Goal: Check status: Check status

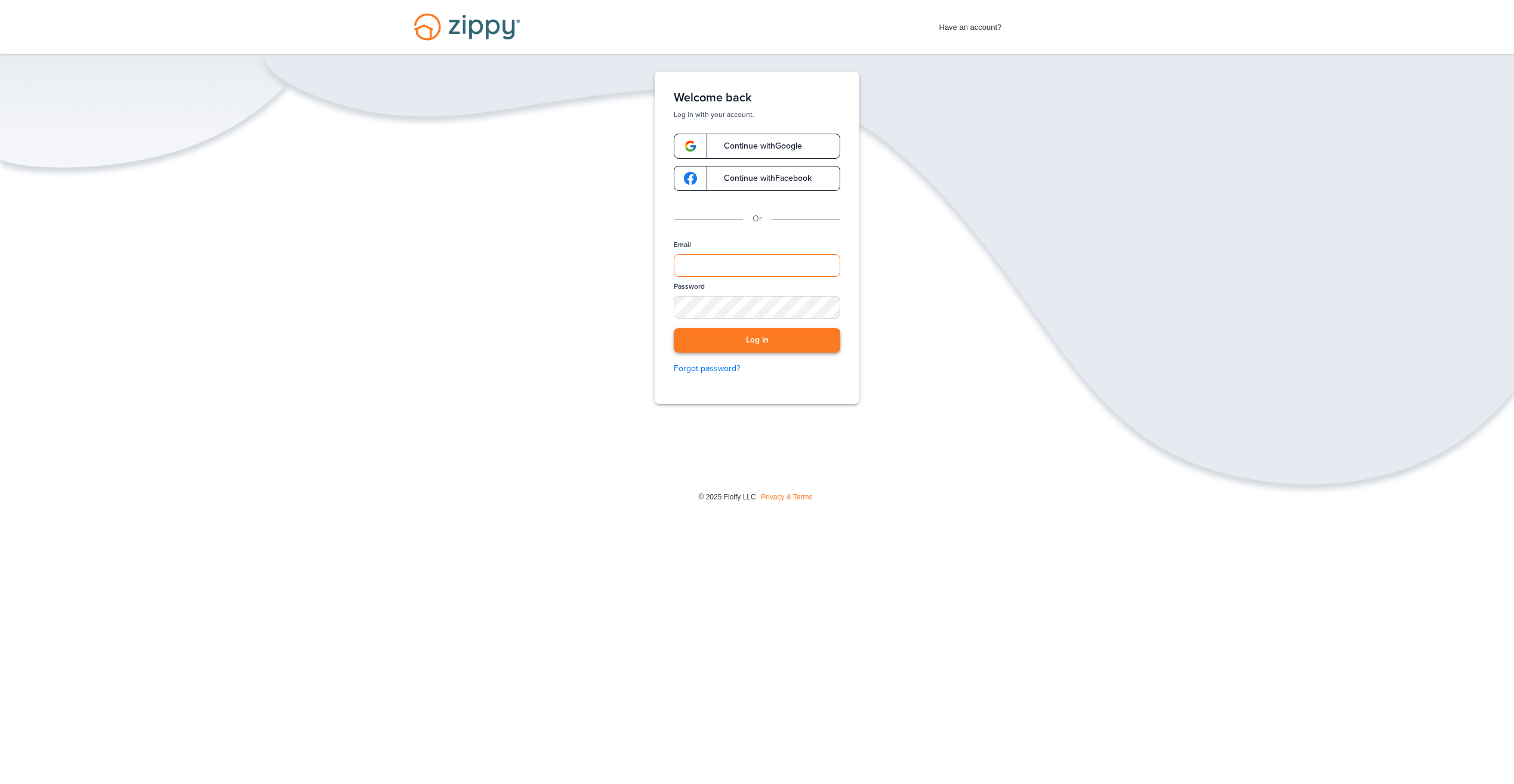
type input "**********"
click at [791, 341] on button "Log in" at bounding box center [757, 340] width 167 height 24
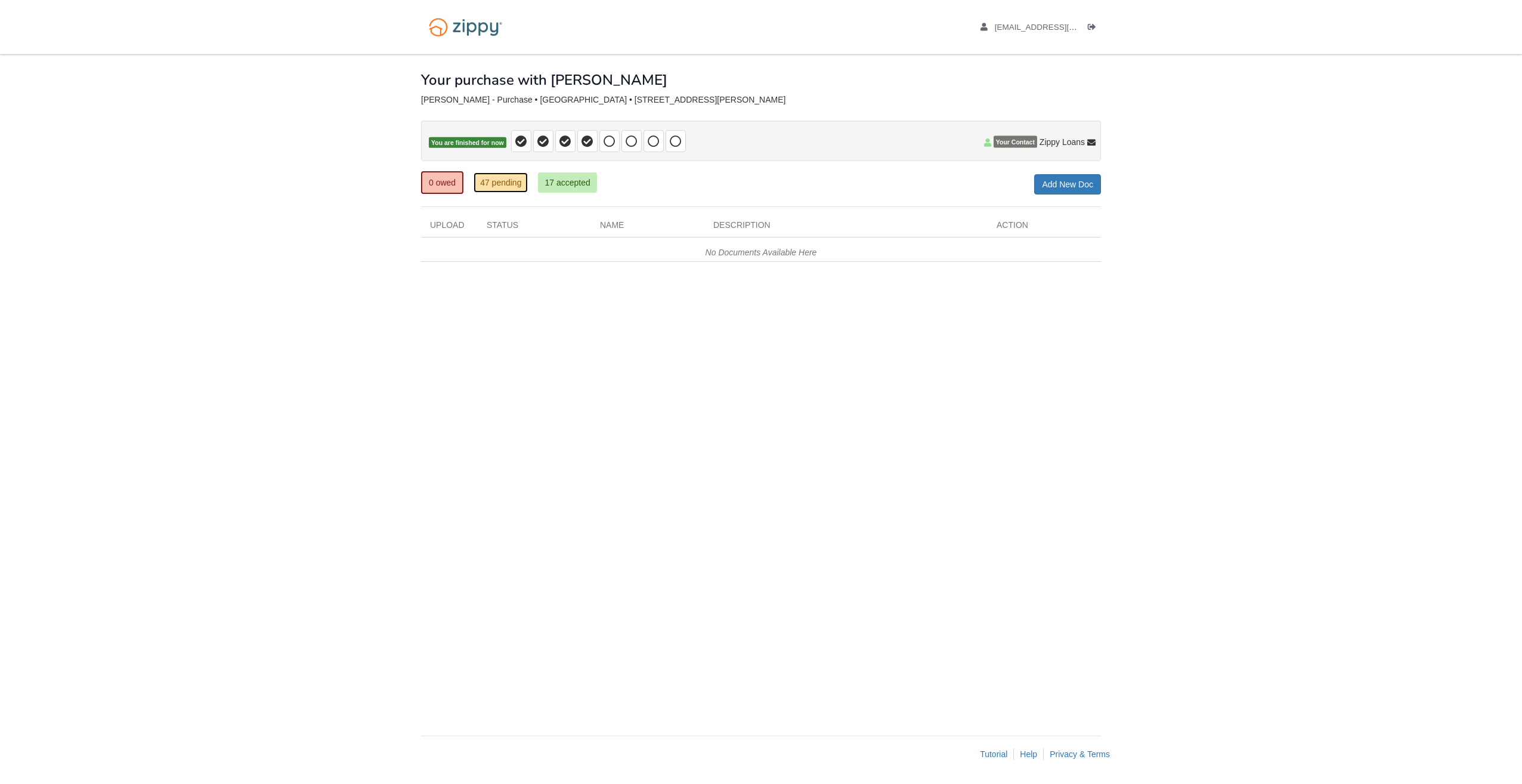
click at [497, 184] on link "47 pending" at bounding box center [500, 182] width 54 height 21
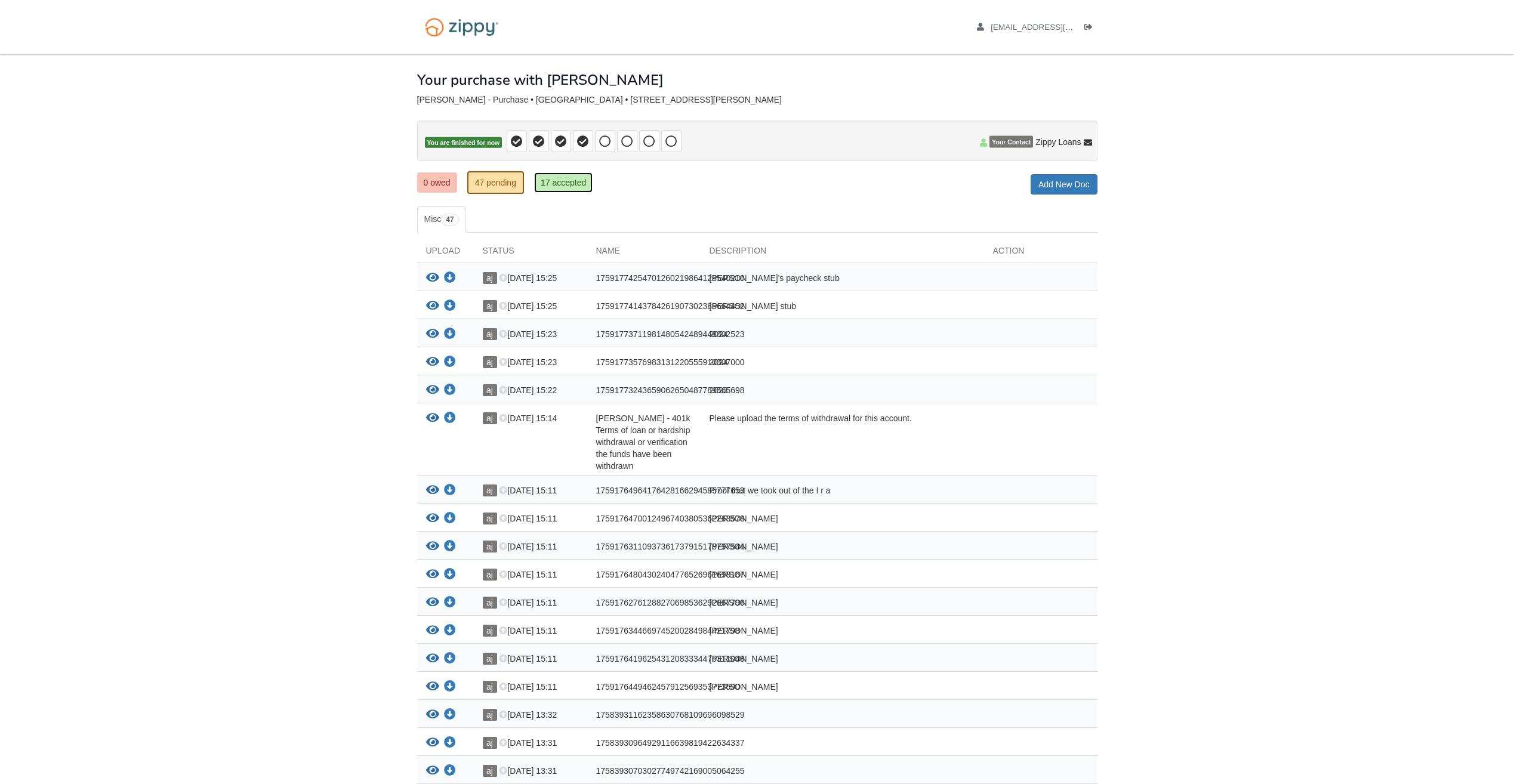
drag, startPoint x: 587, startPoint y: 185, endPoint x: 578, endPoint y: 182, distance: 9.5
click at [578, 182] on link "17 accepted" at bounding box center [564, 182] width 58 height 21
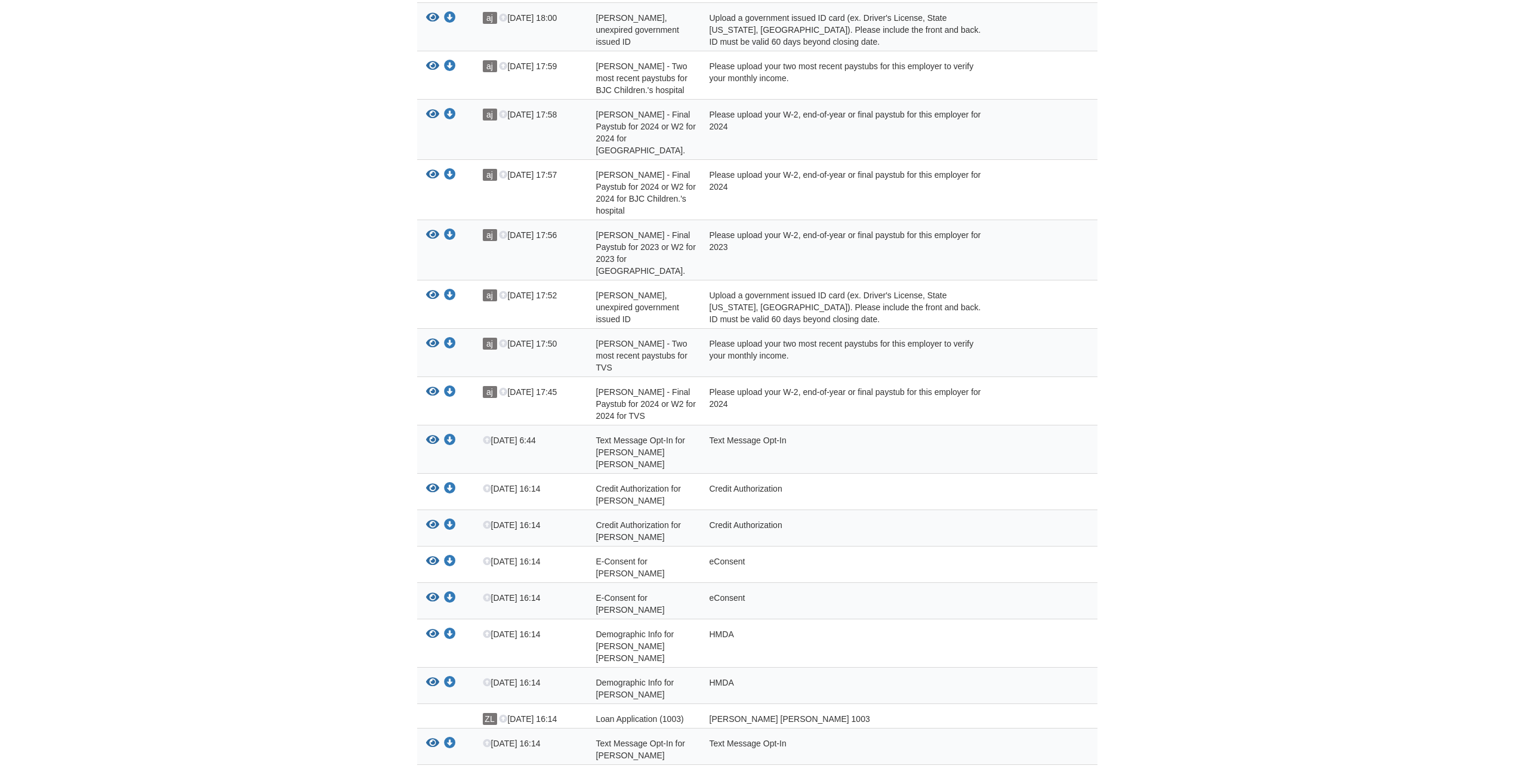
scroll to position [269, 0]
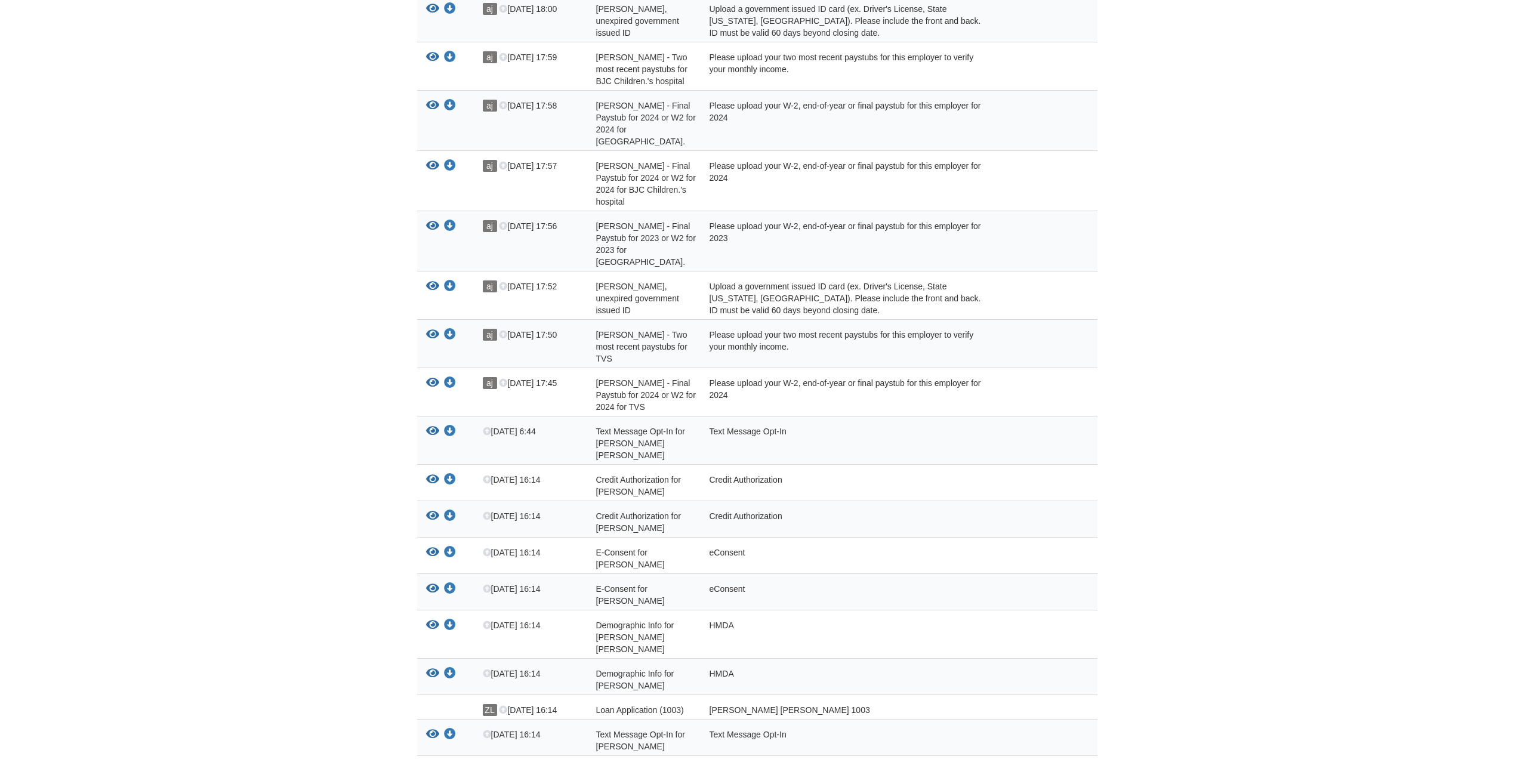
click at [1316, 481] on body "alleycat_71@yahoo.com Logout" at bounding box center [757, 291] width 1514 height 1121
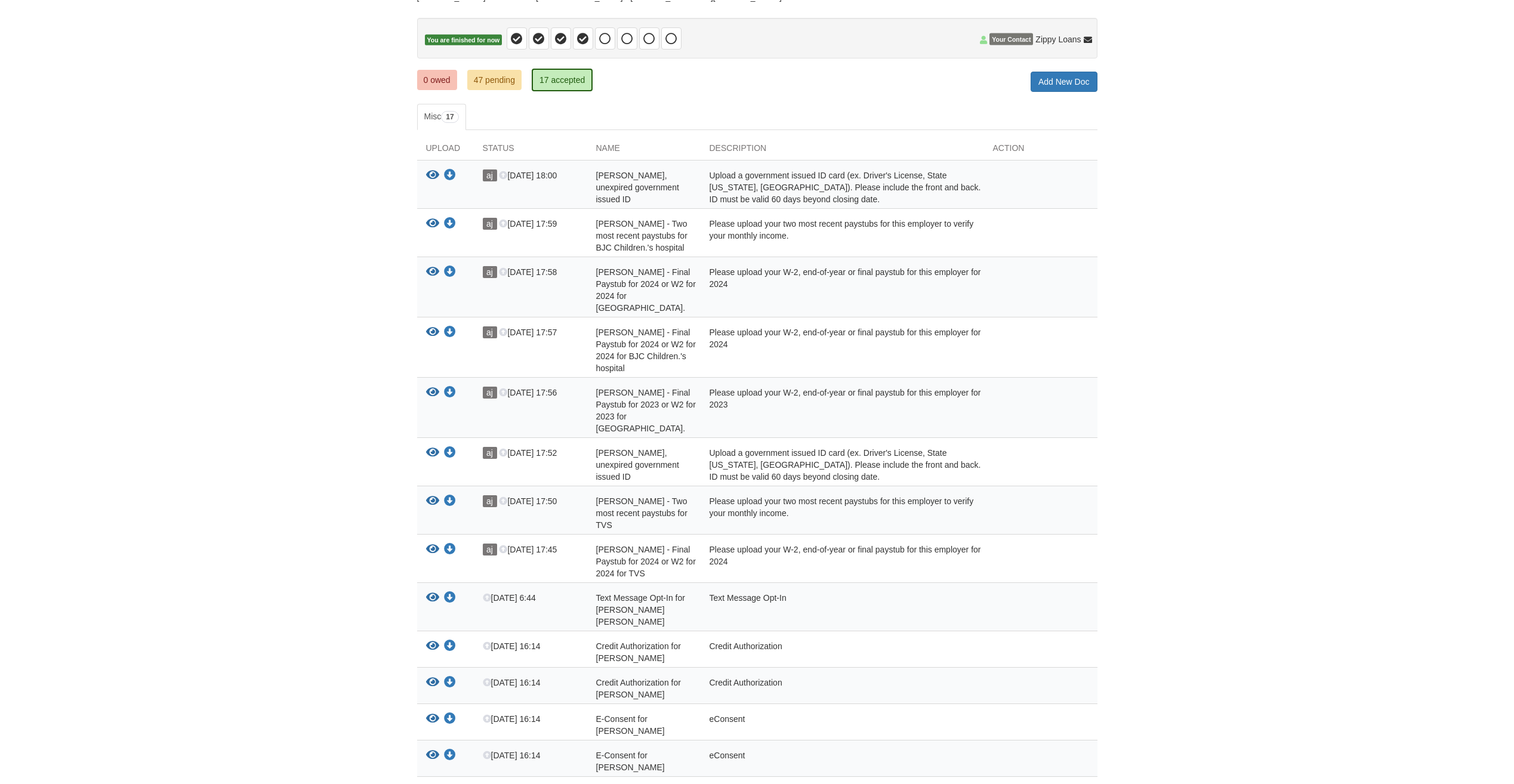
scroll to position [0, 0]
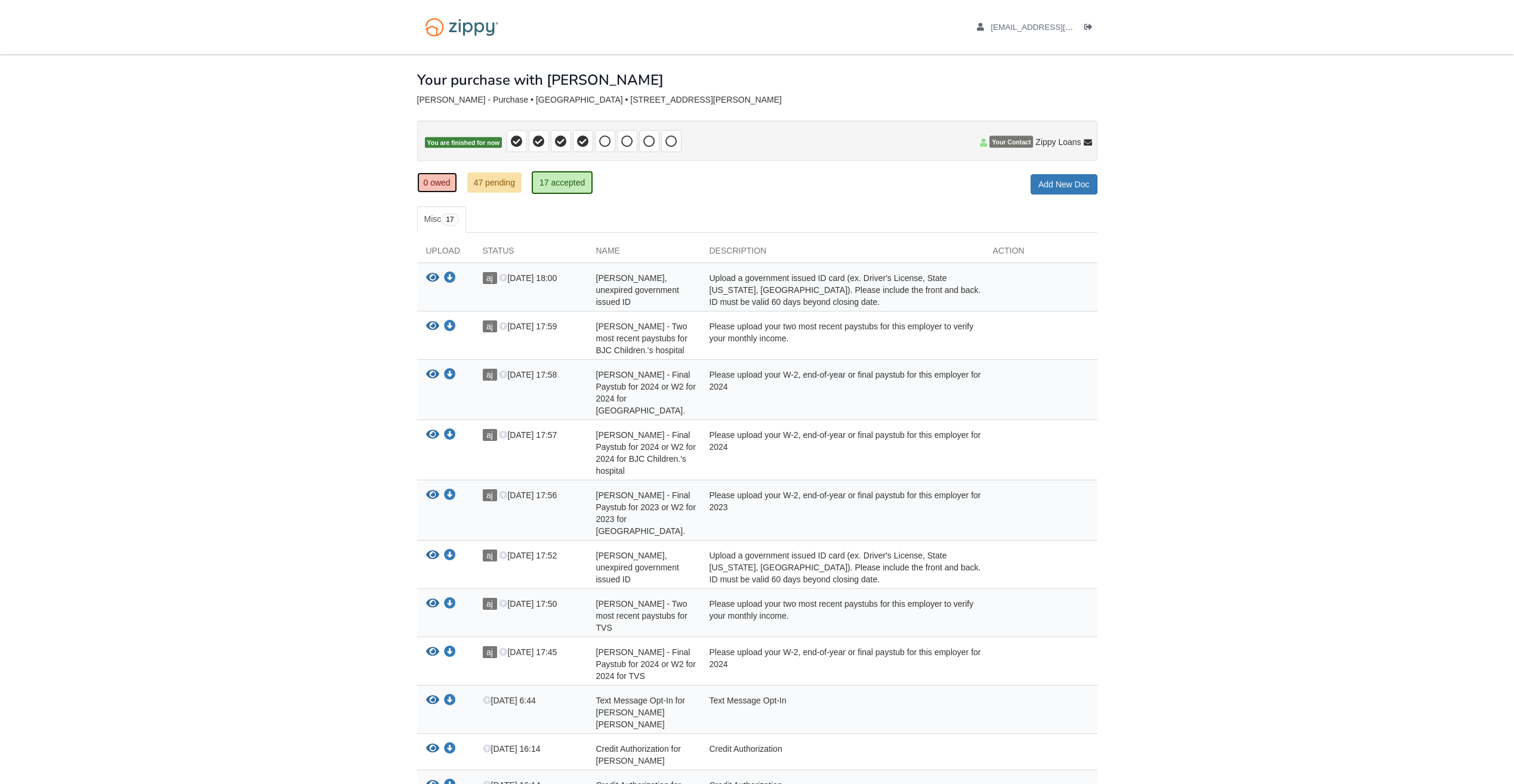
click at [441, 182] on link "0 owed" at bounding box center [437, 182] width 40 height 21
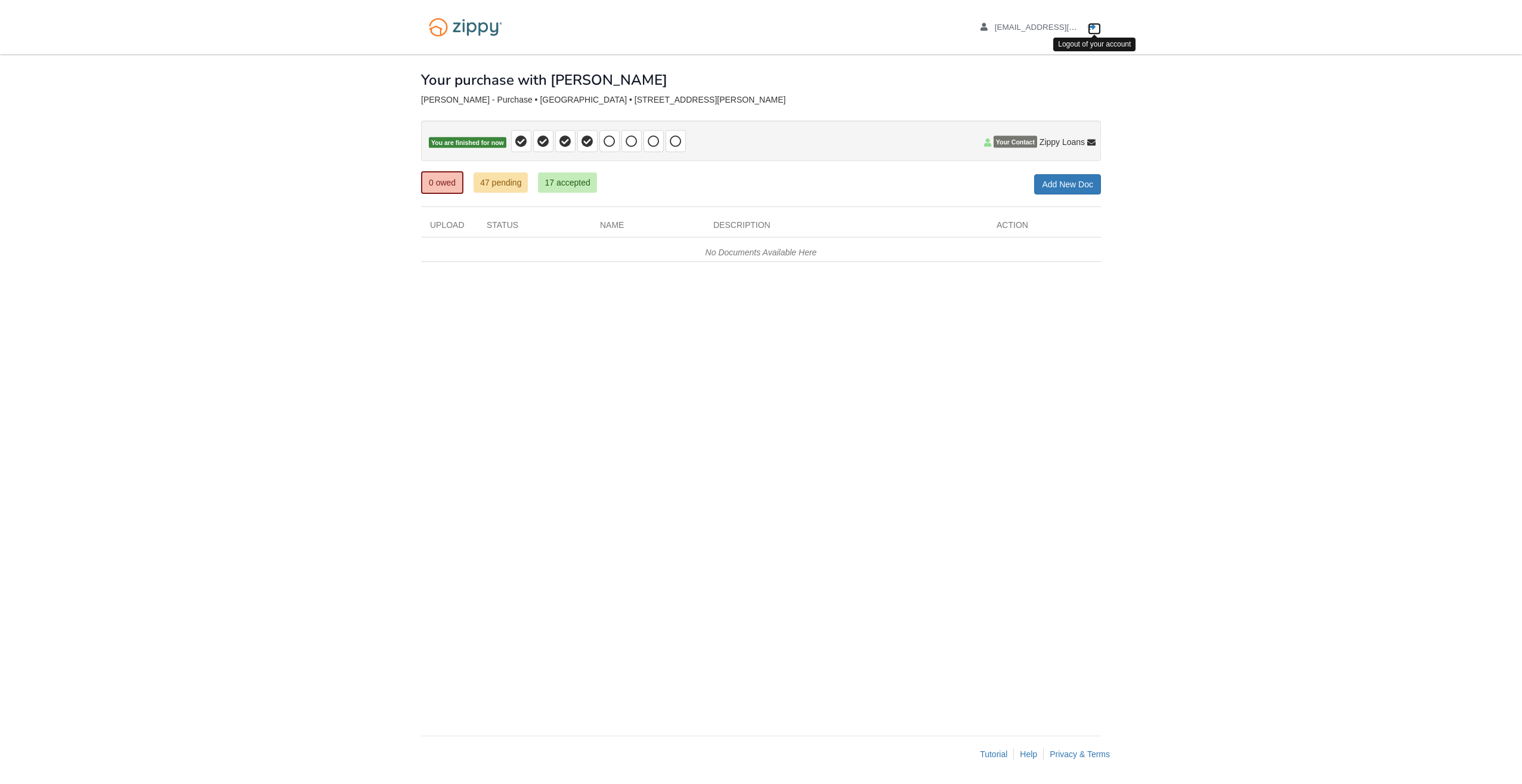
click at [1094, 23] on icon "Log out" at bounding box center [1092, 27] width 8 height 8
